Goal: Transaction & Acquisition: Download file/media

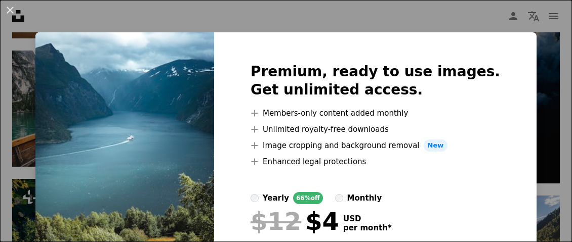
click at [527, 112] on div "An X shape Premium, ready to use images. Get unlimited access. A plus sign Memb…" at bounding box center [286, 121] width 572 height 242
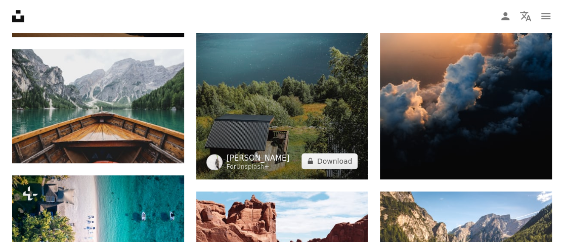
click at [238, 153] on link "[PERSON_NAME]" at bounding box center [258, 158] width 63 height 10
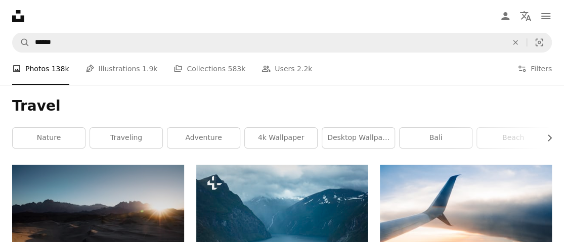
scroll to position [243, 0]
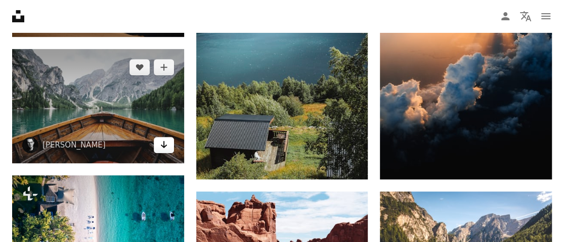
click at [162, 149] on icon "Arrow pointing down" at bounding box center [164, 145] width 8 height 12
